Goal: Task Accomplishment & Management: Manage account settings

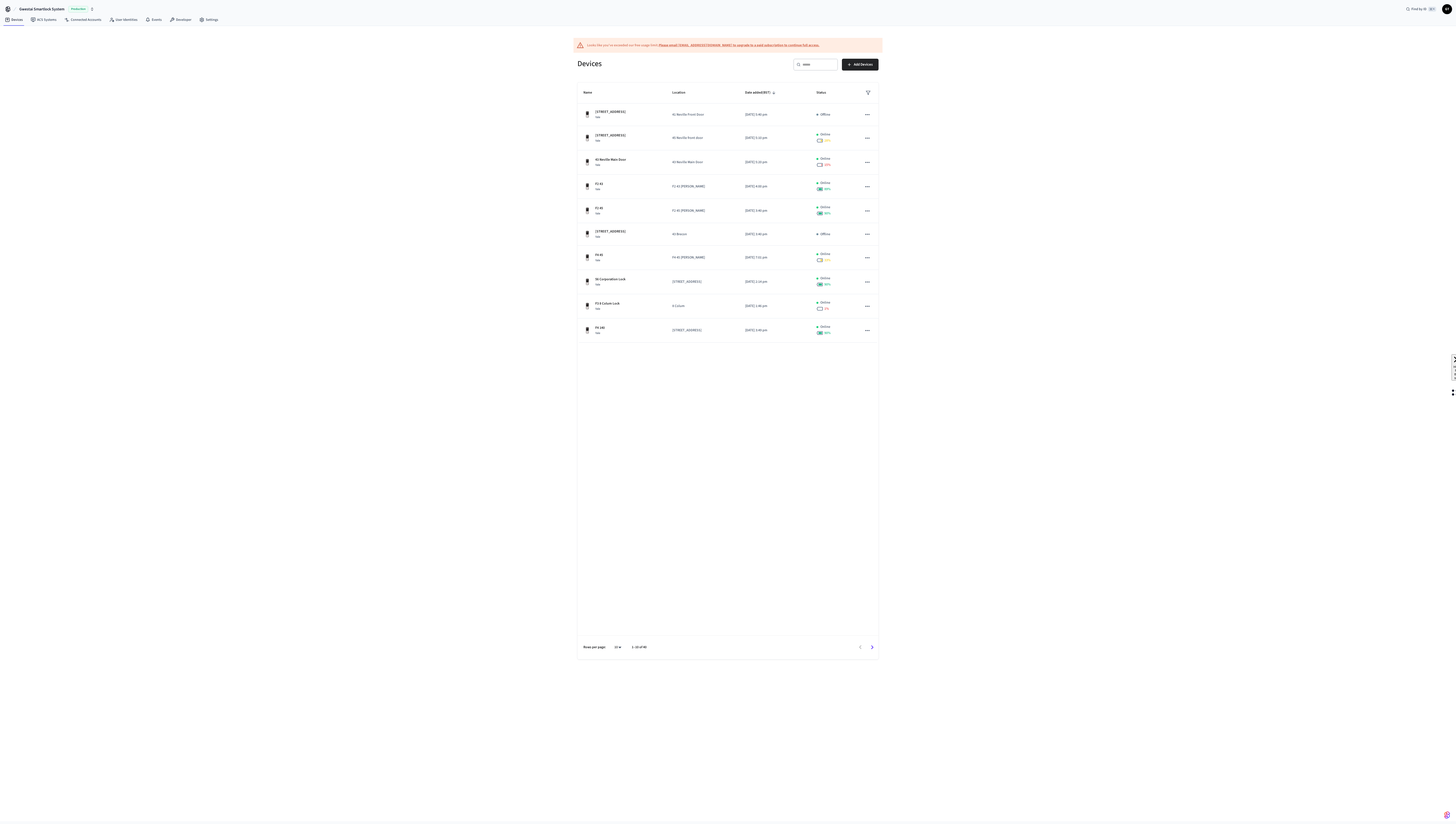
click at [810, 65] on input "text" at bounding box center [818, 64] width 32 height 5
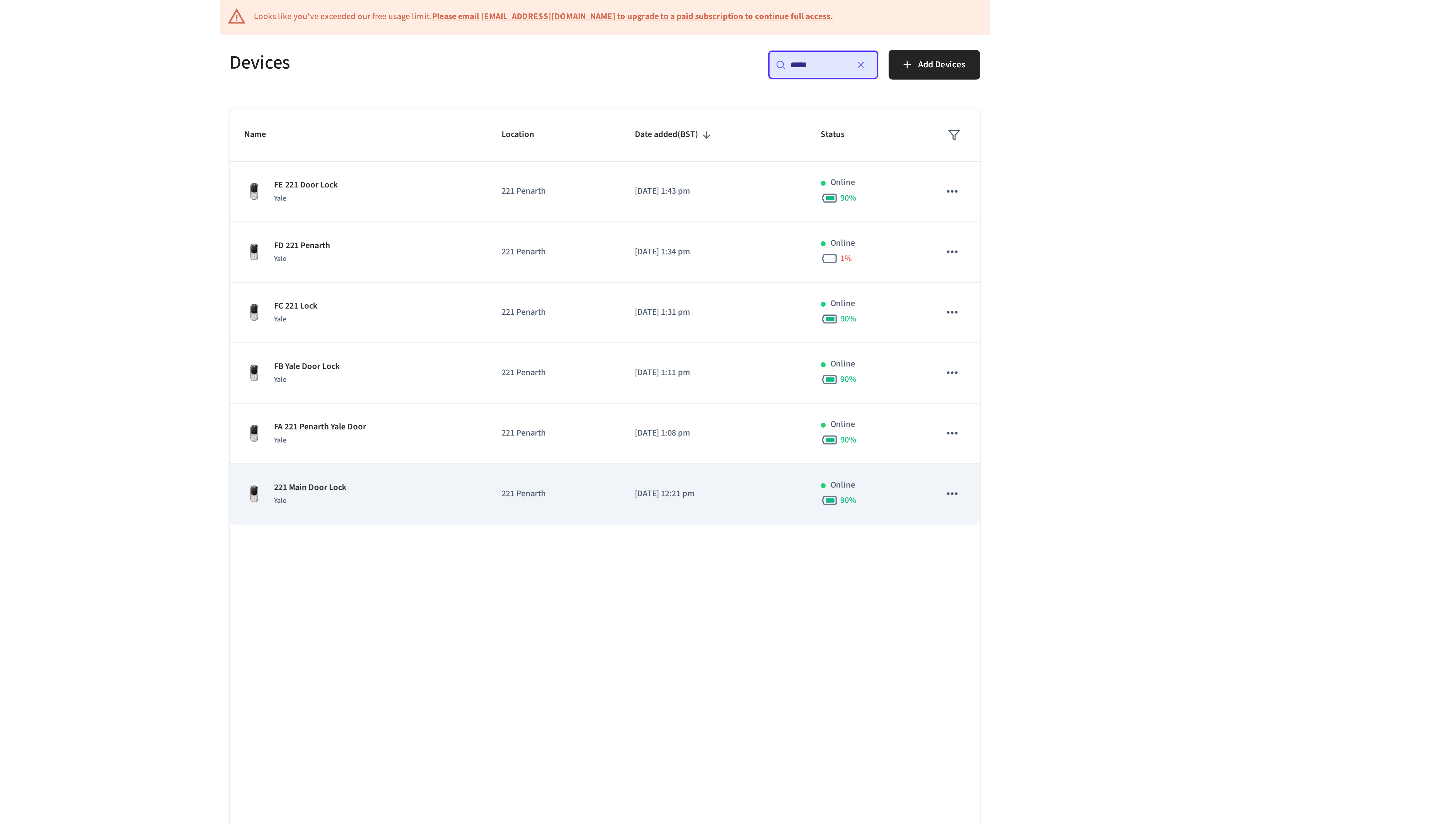
type input "*****"
click at [681, 238] on td "221 Penarth" at bounding box center [707, 237] width 54 height 24
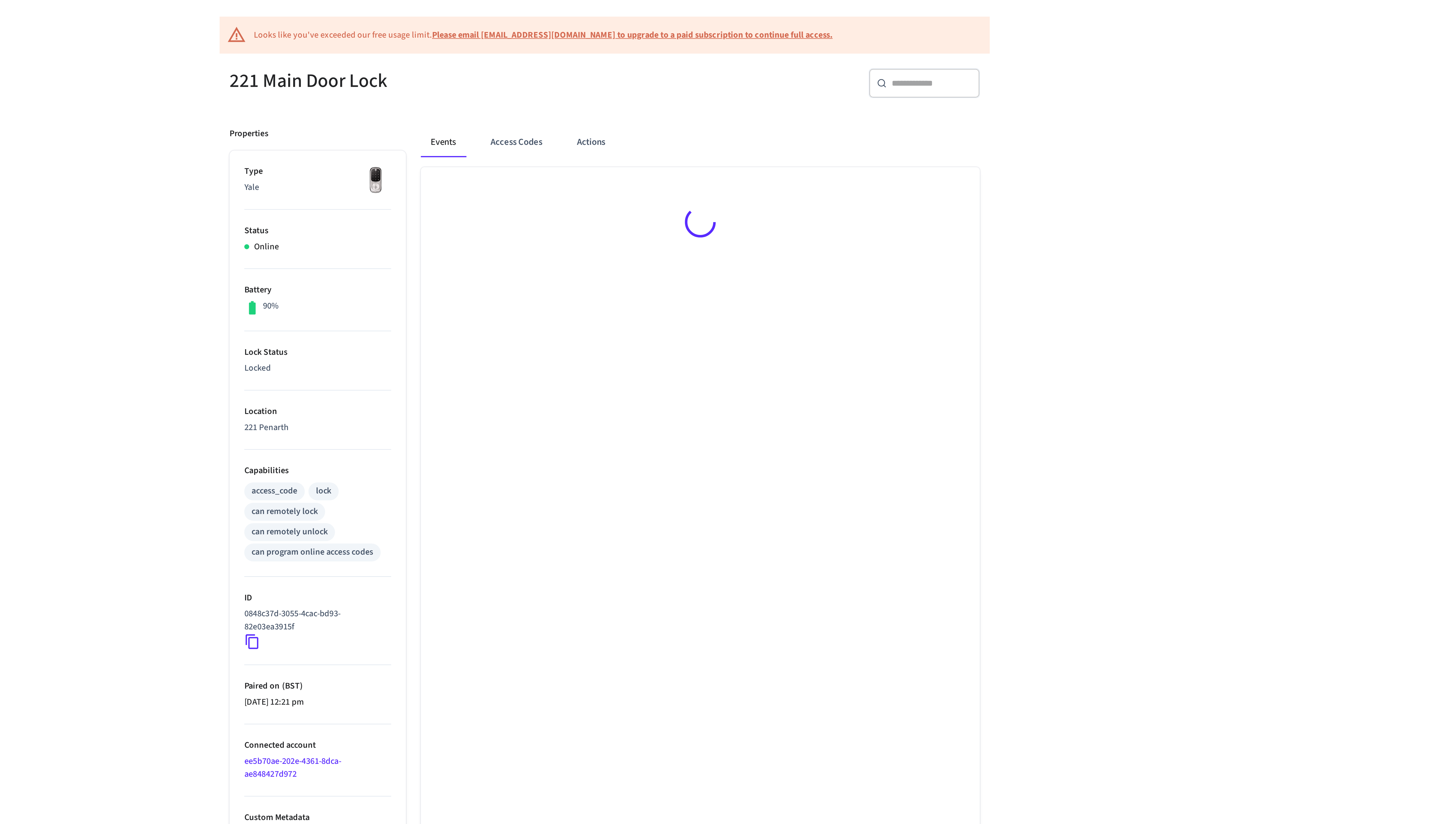
scroll to position [1, 0]
click at [695, 98] on button "Access Codes" at bounding box center [692, 98] width 29 height 12
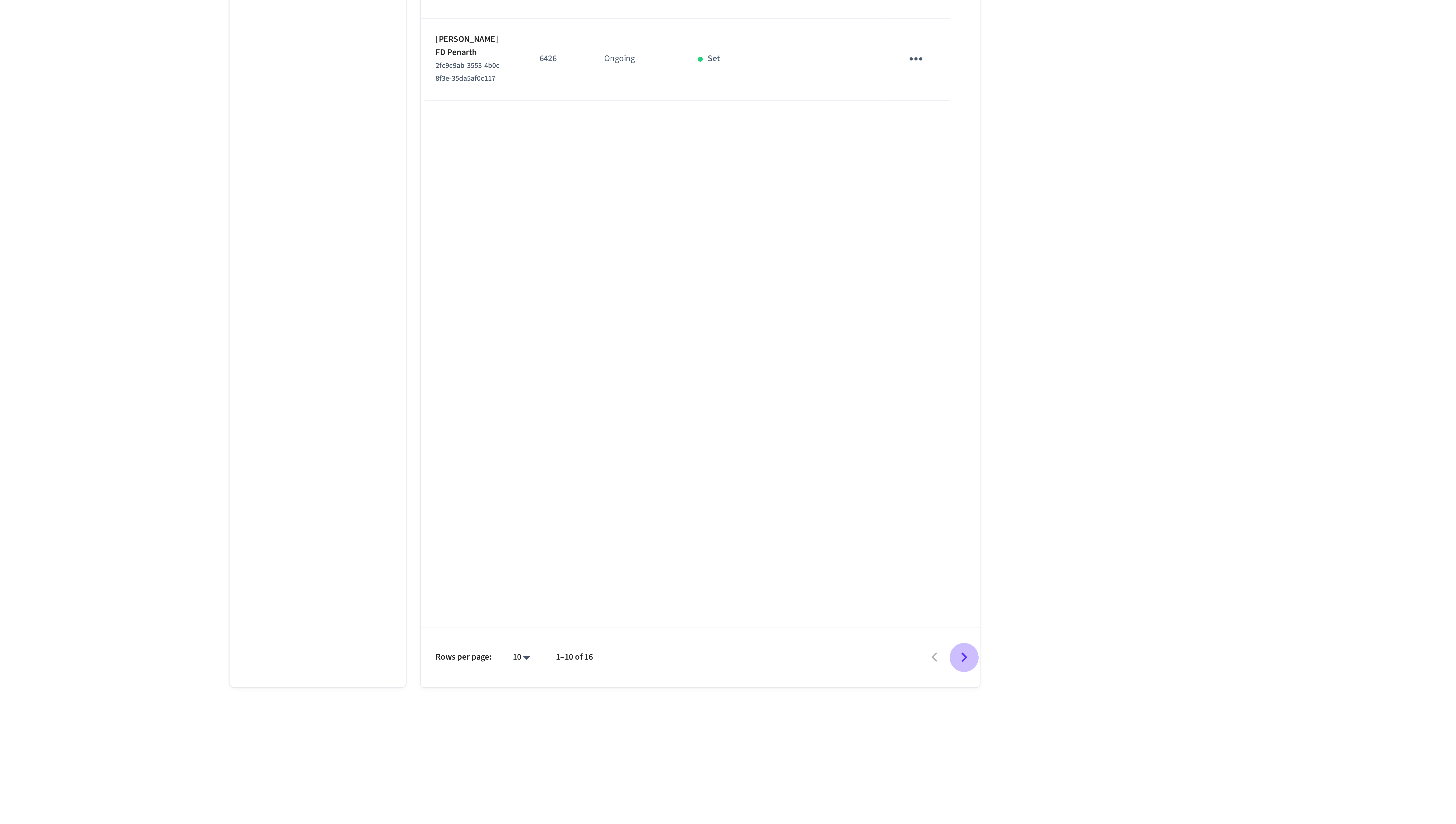
click at [870, 674] on icon "Go to next page" at bounding box center [872, 673] width 8 height 8
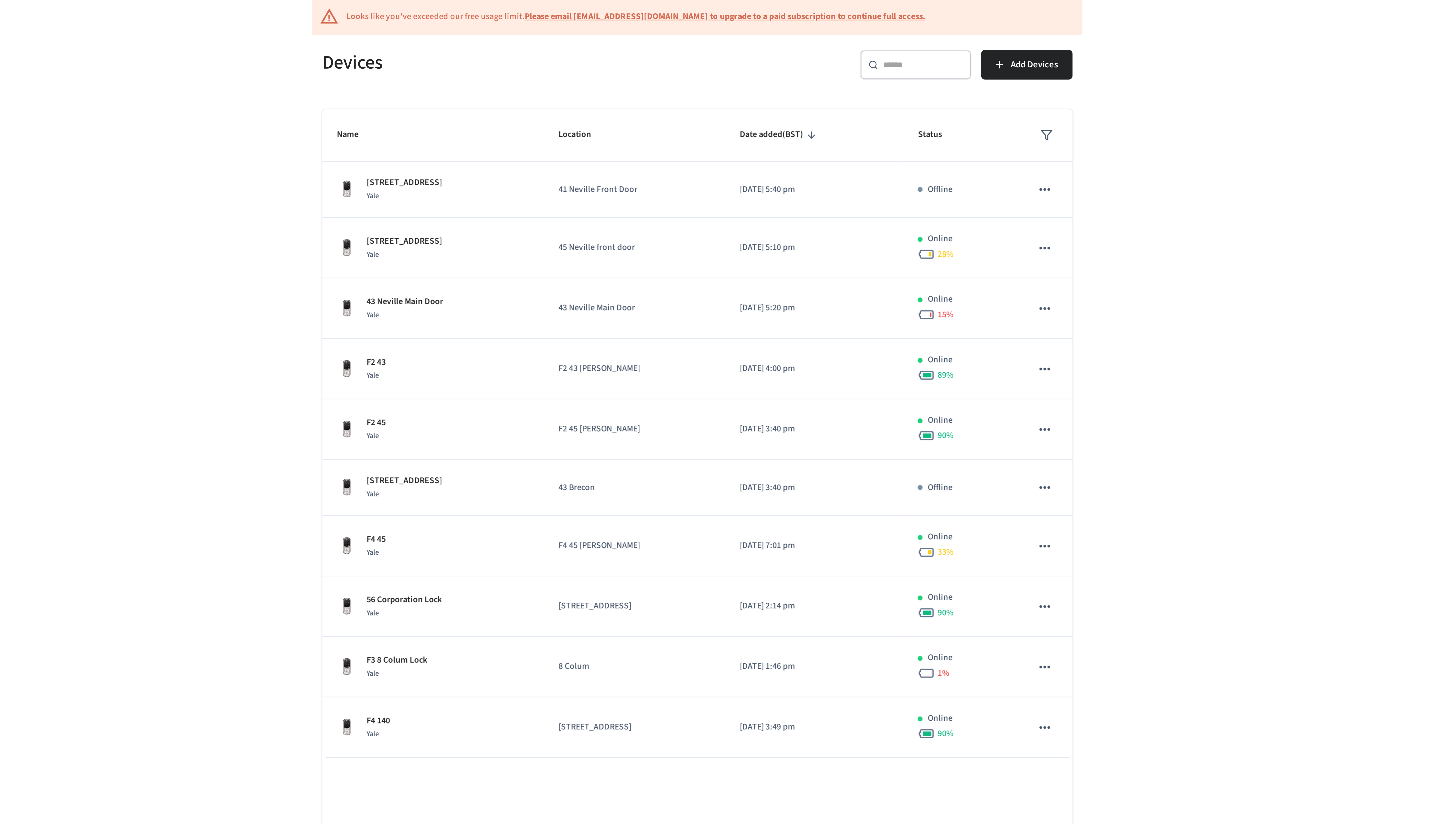
click at [811, 60] on div "​ ​" at bounding box center [816, 64] width 45 height 12
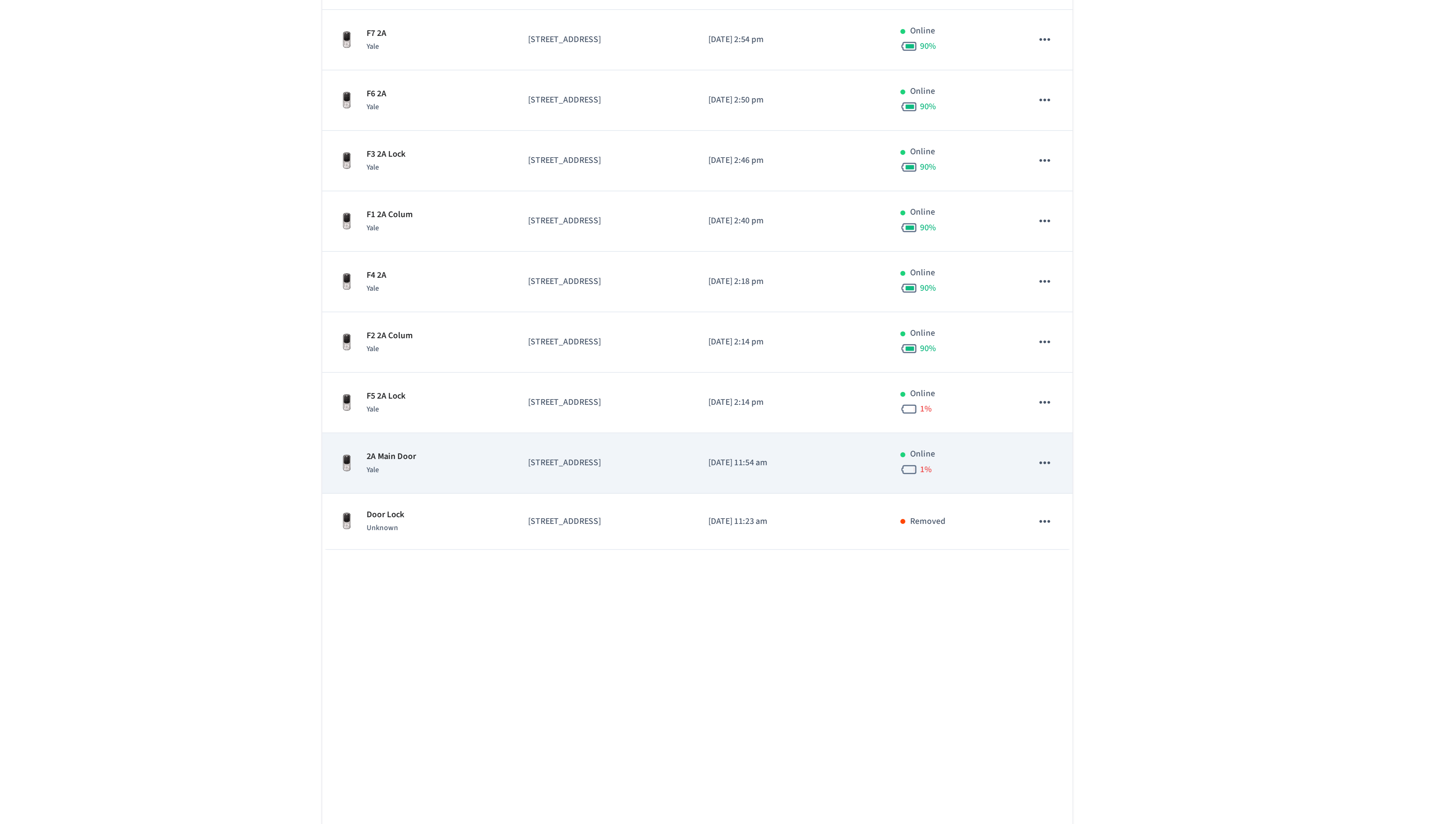
type input "**"
click at [691, 319] on td "[STREET_ADDRESS]" at bounding box center [690, 310] width 72 height 24
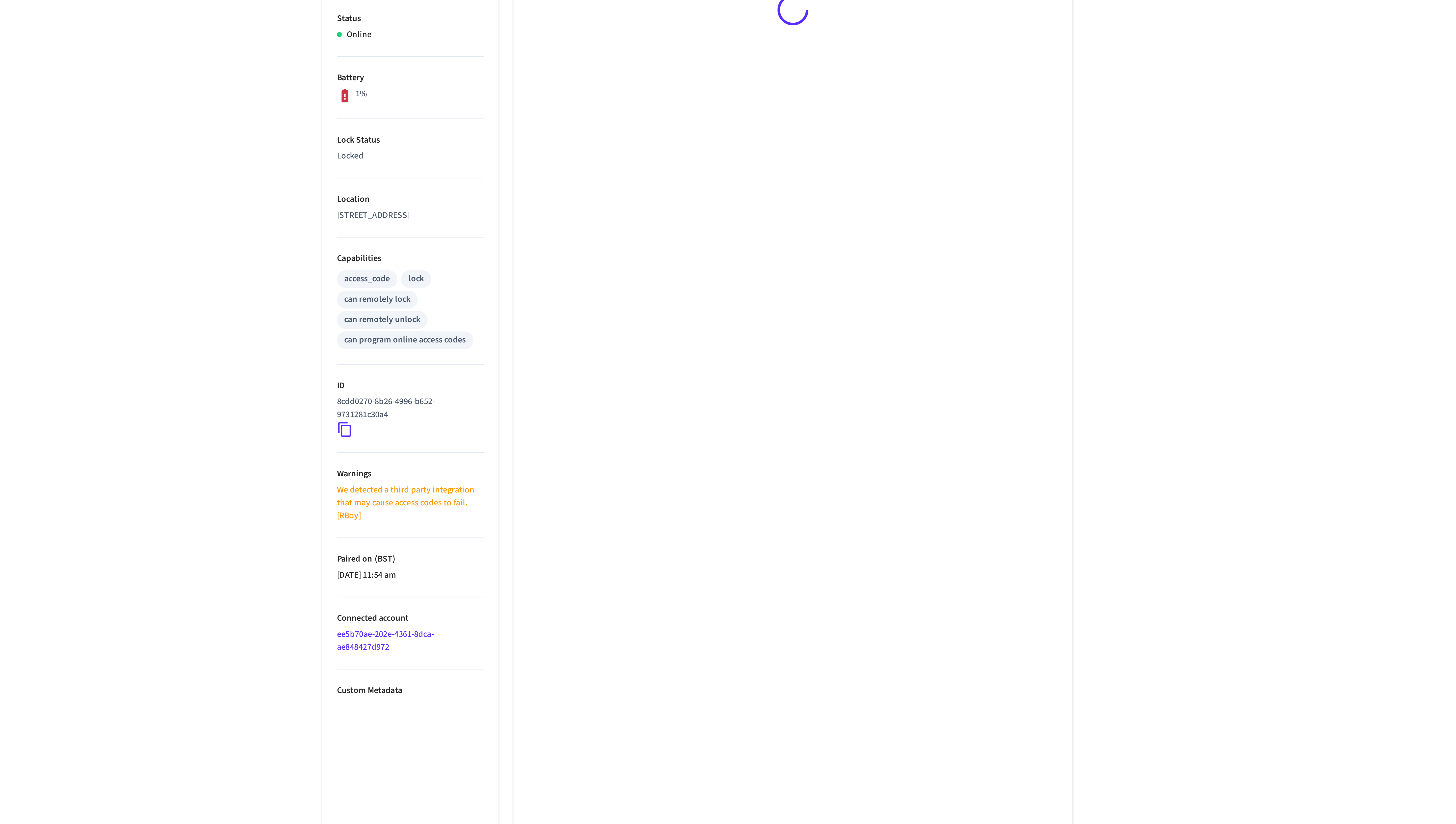
scroll to position [2, 0]
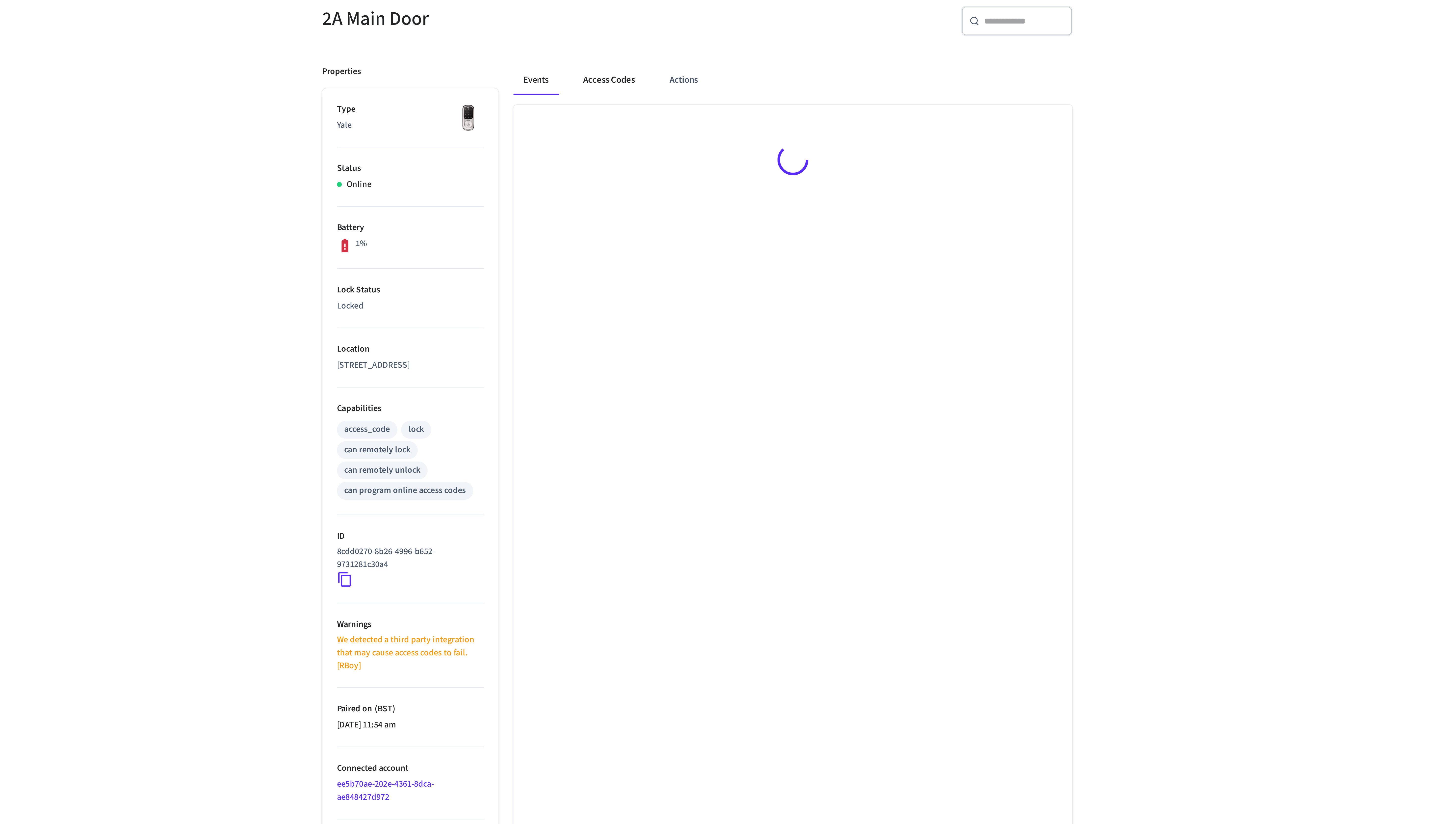
click at [694, 96] on button "Access Codes" at bounding box center [692, 97] width 29 height 12
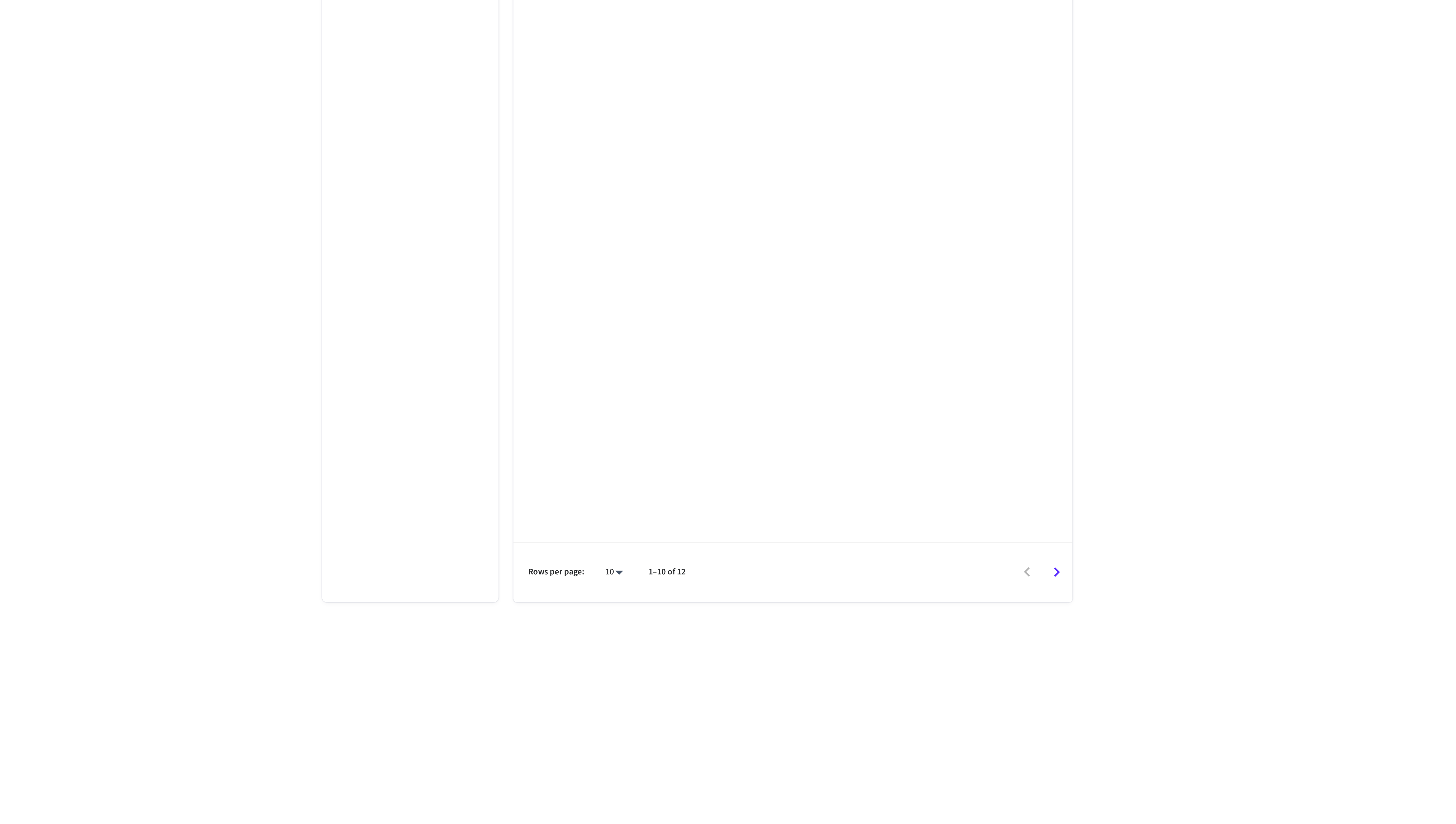
scroll to position [9, 0]
click at [873, 666] on icon "Go to next page" at bounding box center [872, 666] width 8 height 8
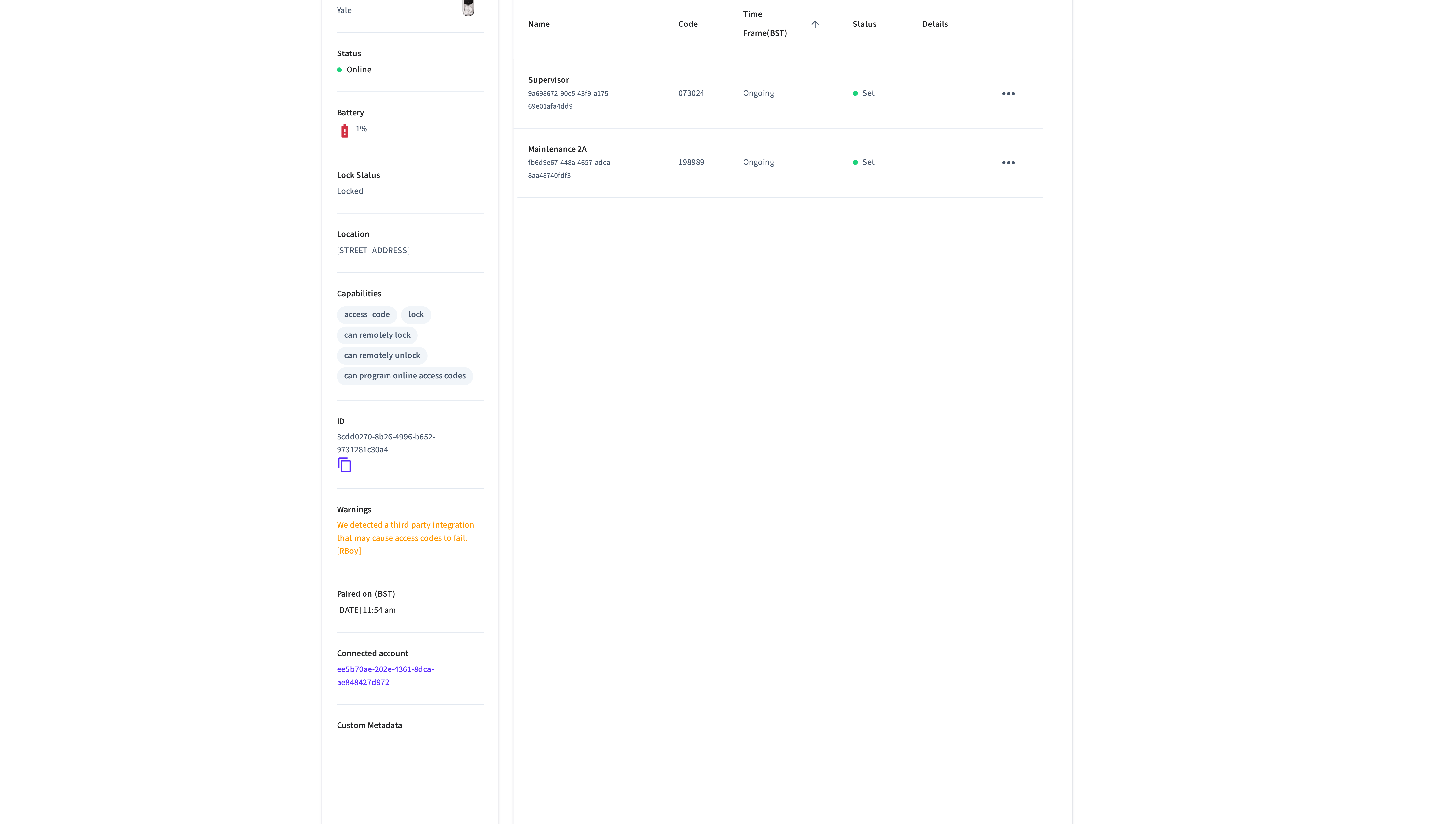
scroll to position [0, 0]
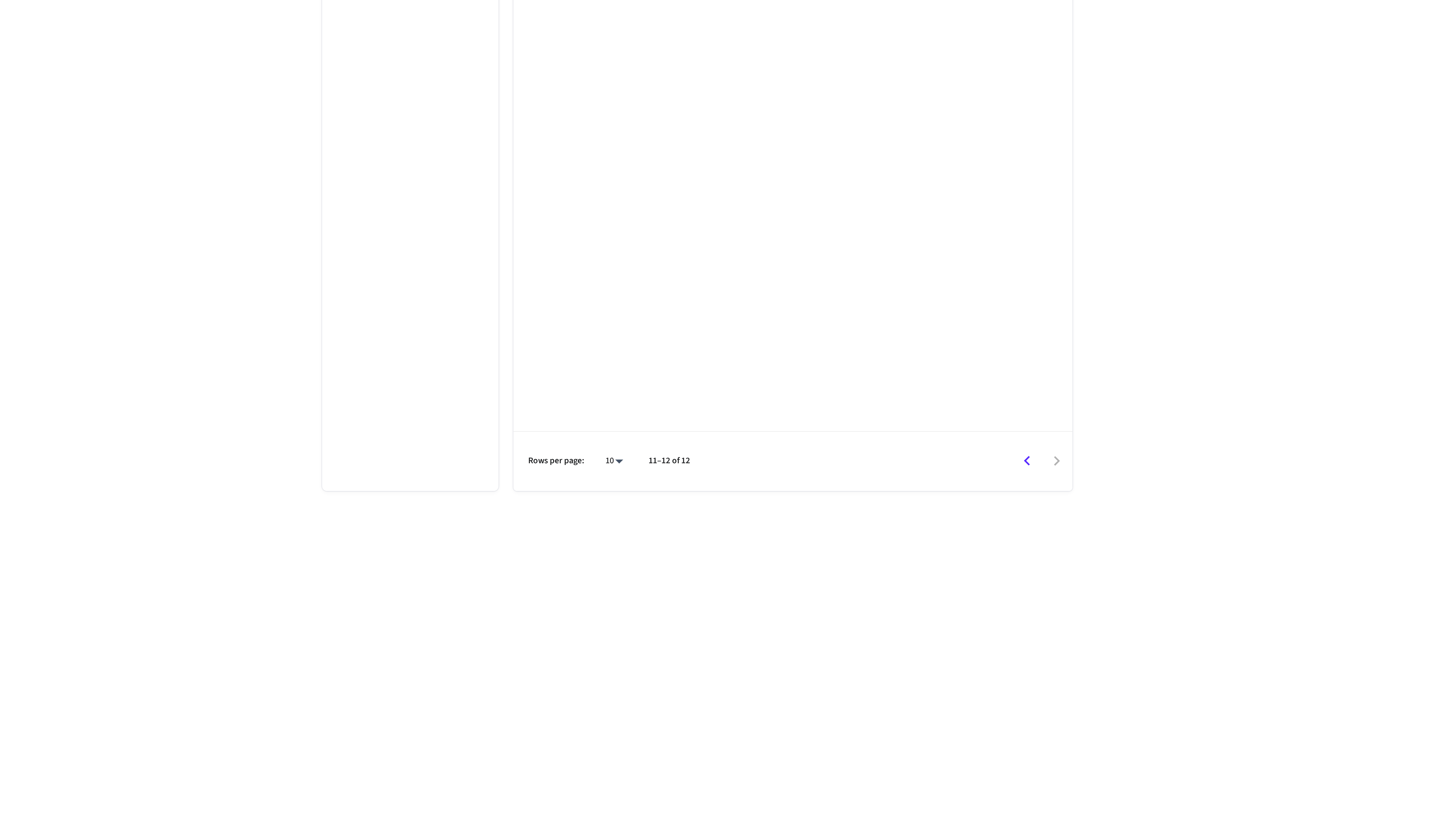
click at [863, 673] on icon "Go to previous page" at bounding box center [860, 674] width 8 height 8
